Goal: Navigation & Orientation: Find specific page/section

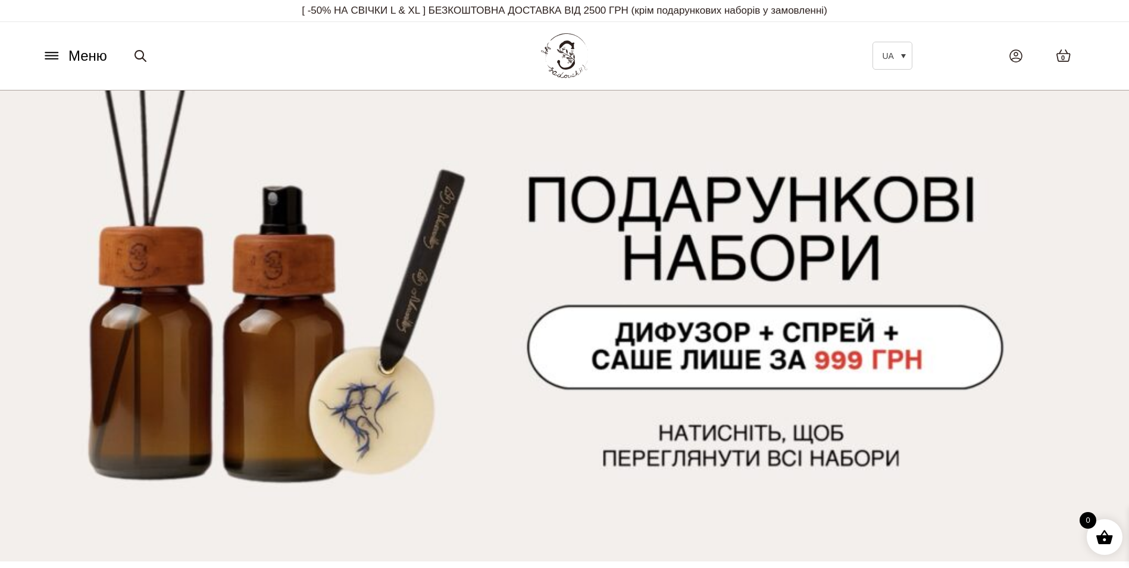
click at [57, 49] on icon at bounding box center [51, 55] width 19 height 12
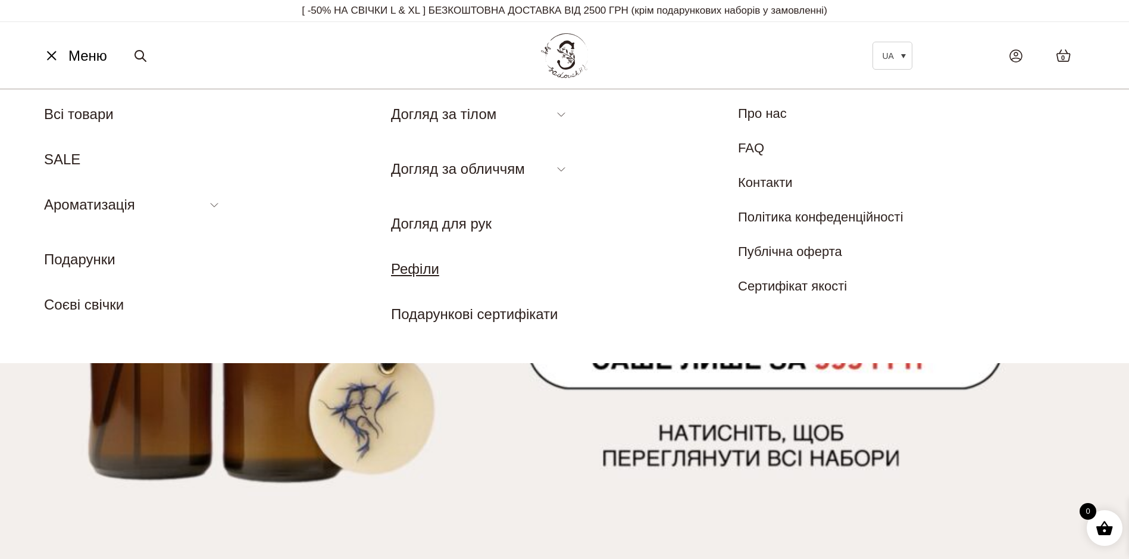
click at [427, 270] on link "Рефіли" at bounding box center [415, 269] width 48 height 16
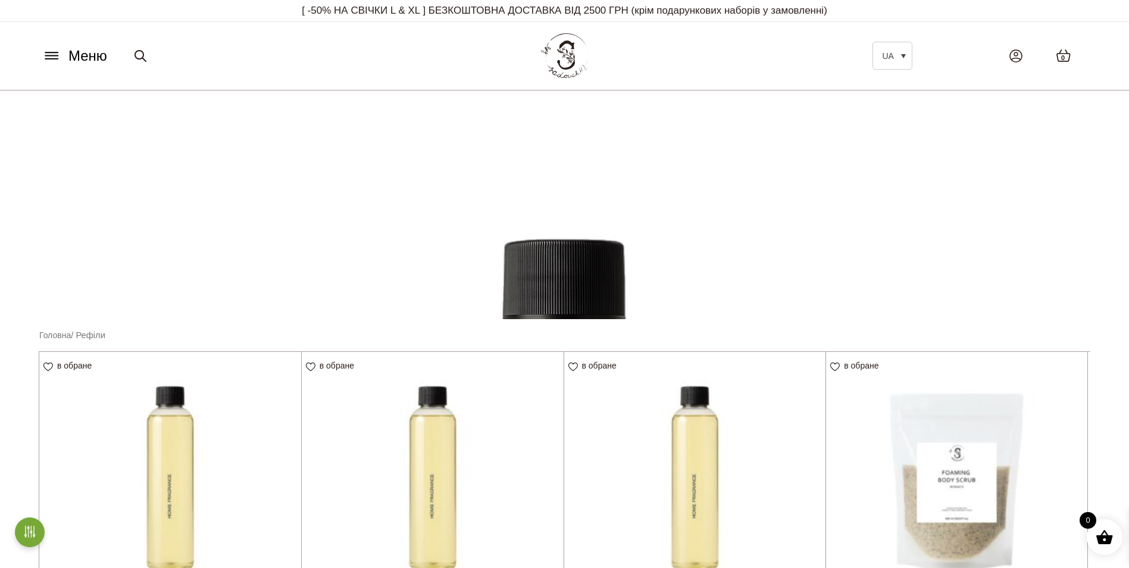
click at [50, 56] on icon at bounding box center [51, 56] width 12 height 0
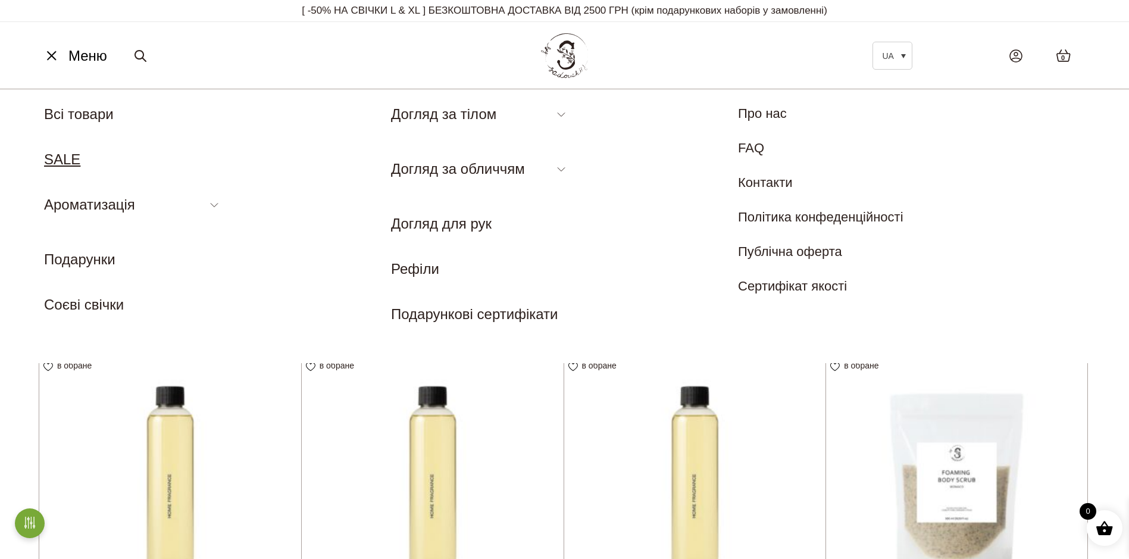
click at [68, 153] on link "SALE" at bounding box center [62, 159] width 36 height 16
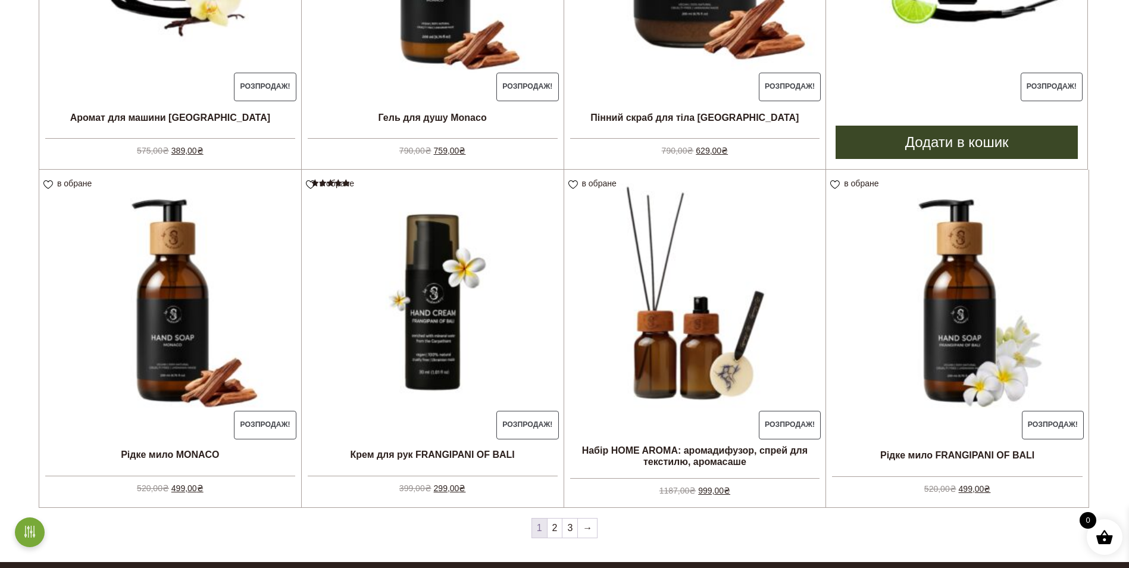
scroll to position [1249, 0]
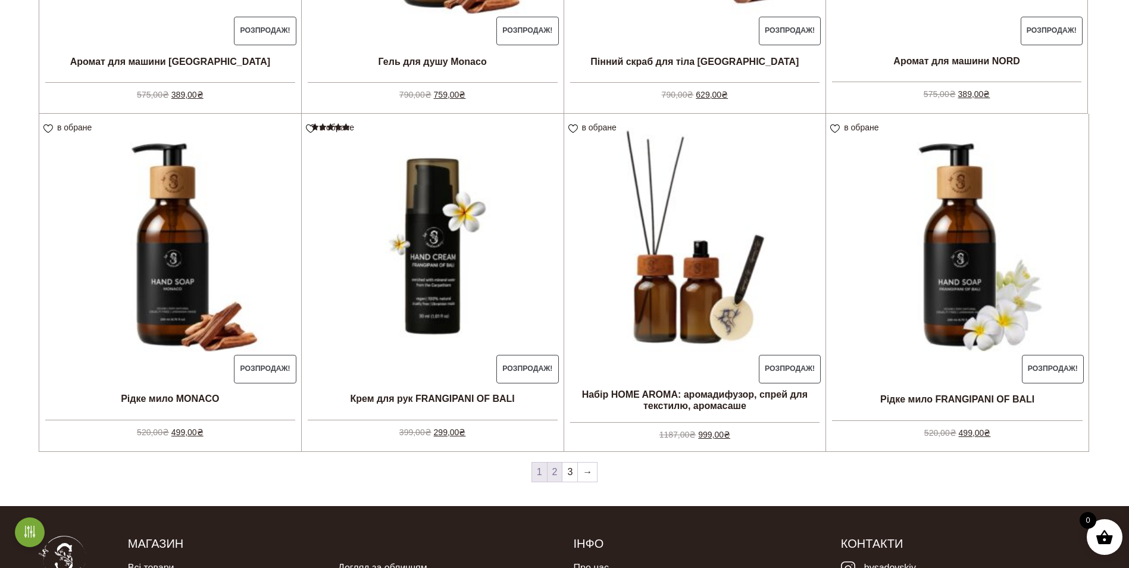
click at [556, 475] on link "2" at bounding box center [554, 471] width 15 height 19
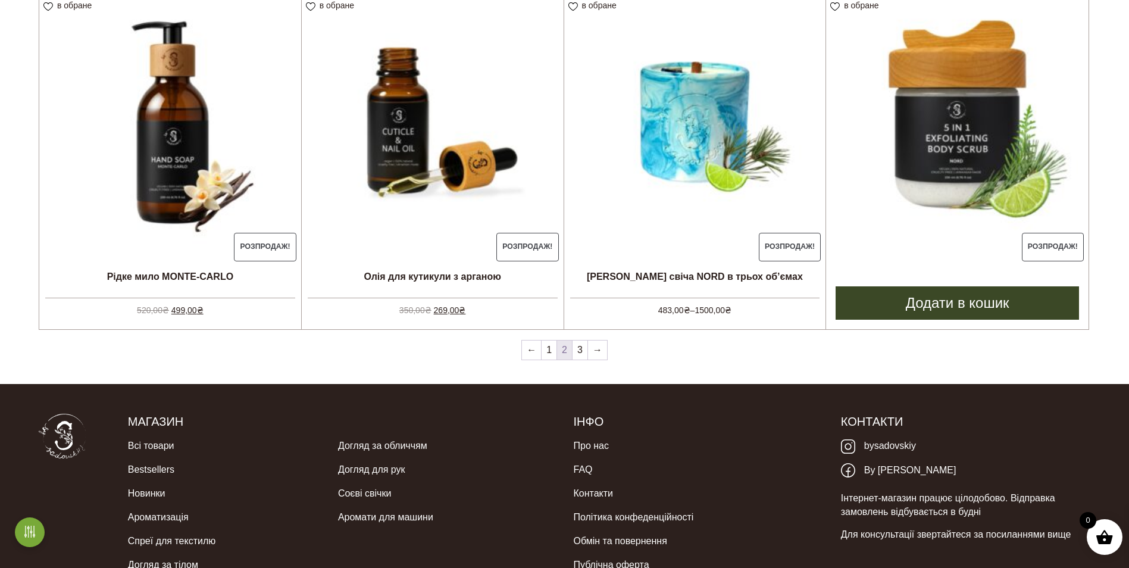
scroll to position [1428, 0]
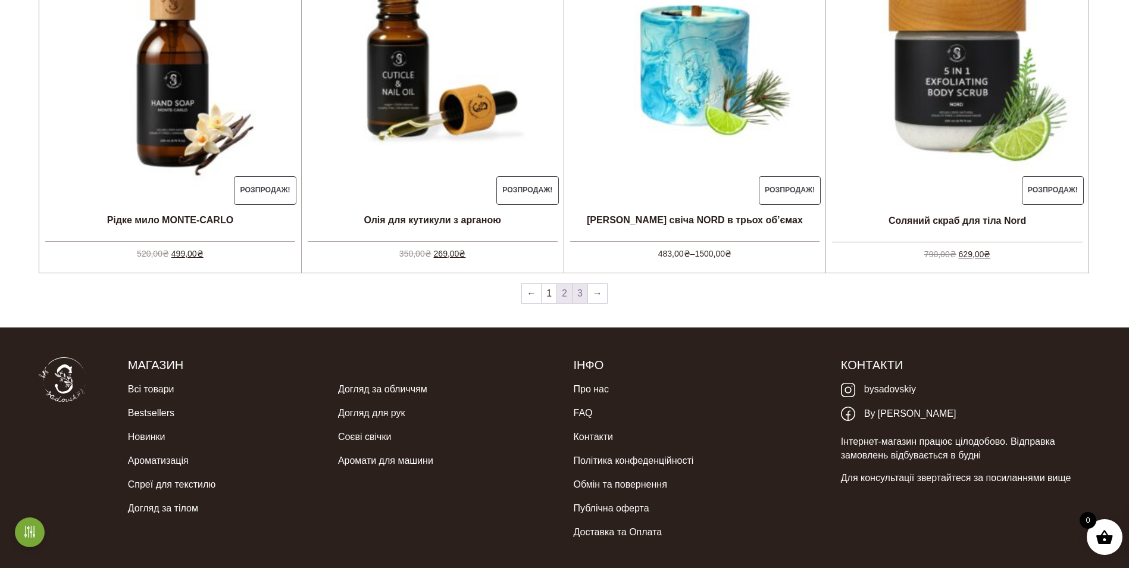
click at [582, 290] on link "3" at bounding box center [579, 293] width 15 height 19
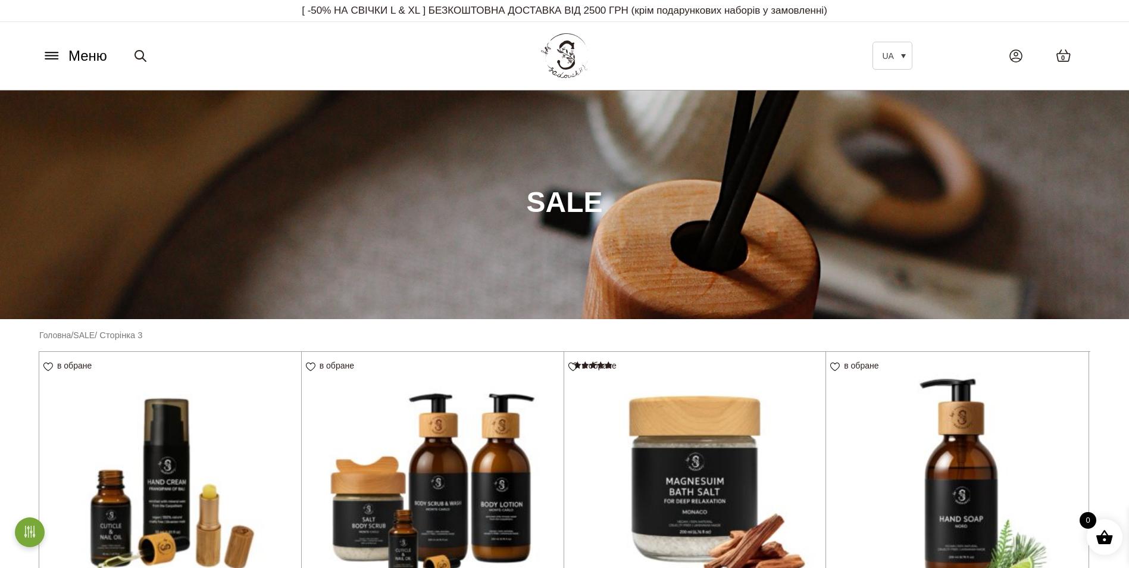
click at [43, 57] on icon at bounding box center [51, 55] width 19 height 12
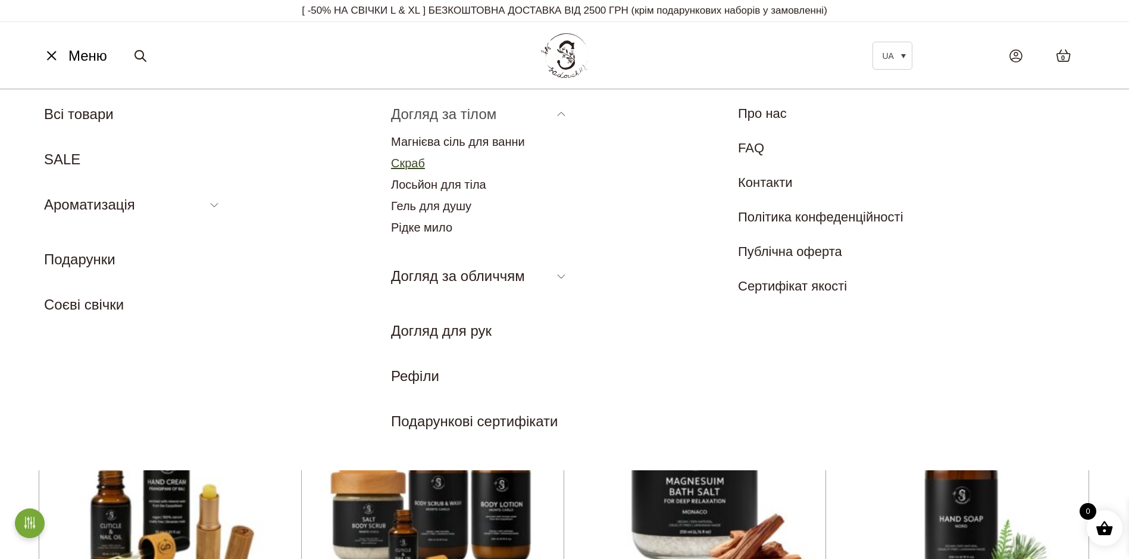
click at [416, 161] on link "Скраб" at bounding box center [408, 162] width 34 height 13
